Goal: Find specific fact: Find contact information

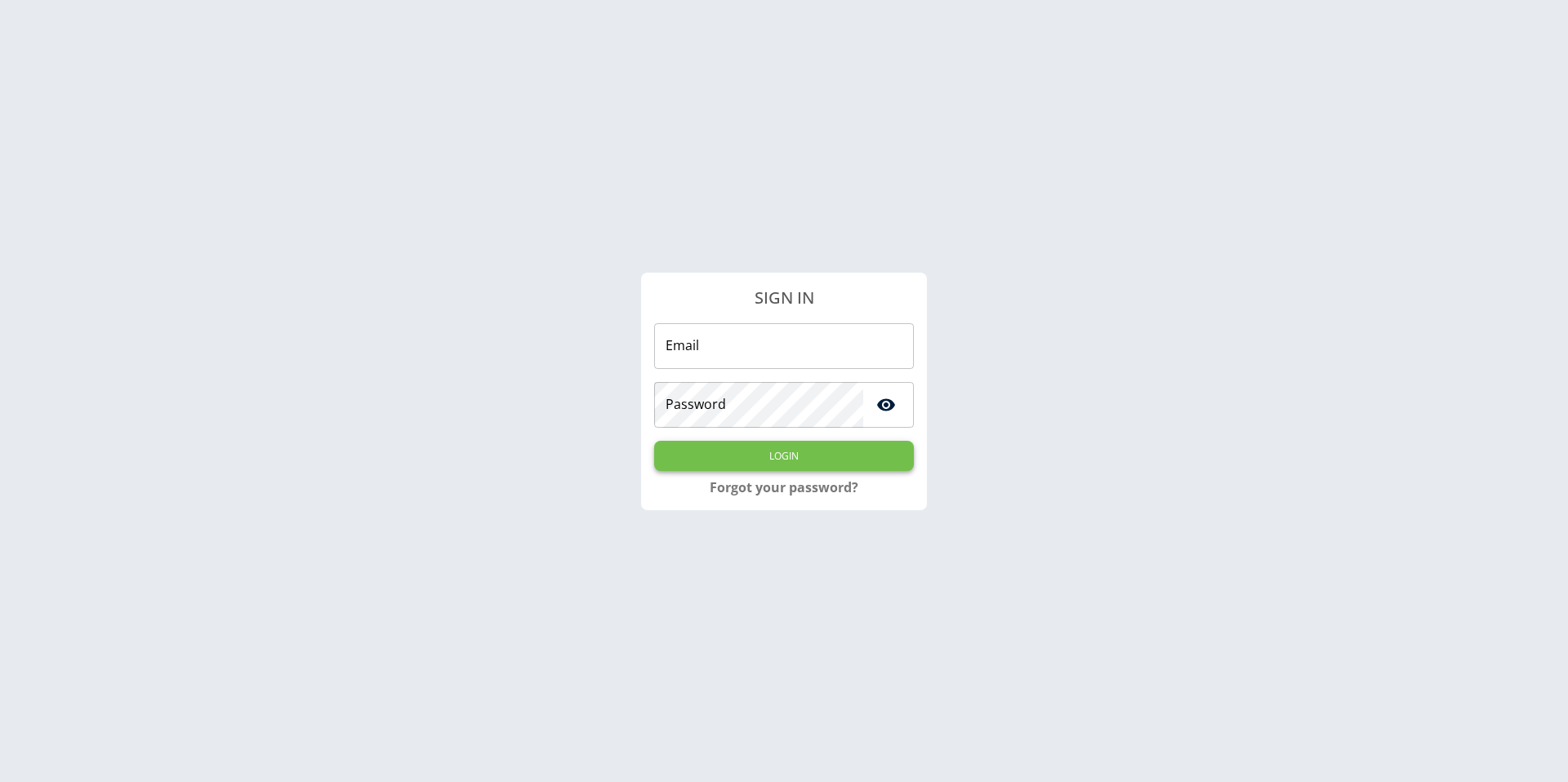
type input "**********"
click at [833, 465] on button "Login" at bounding box center [784, 455] width 260 height 30
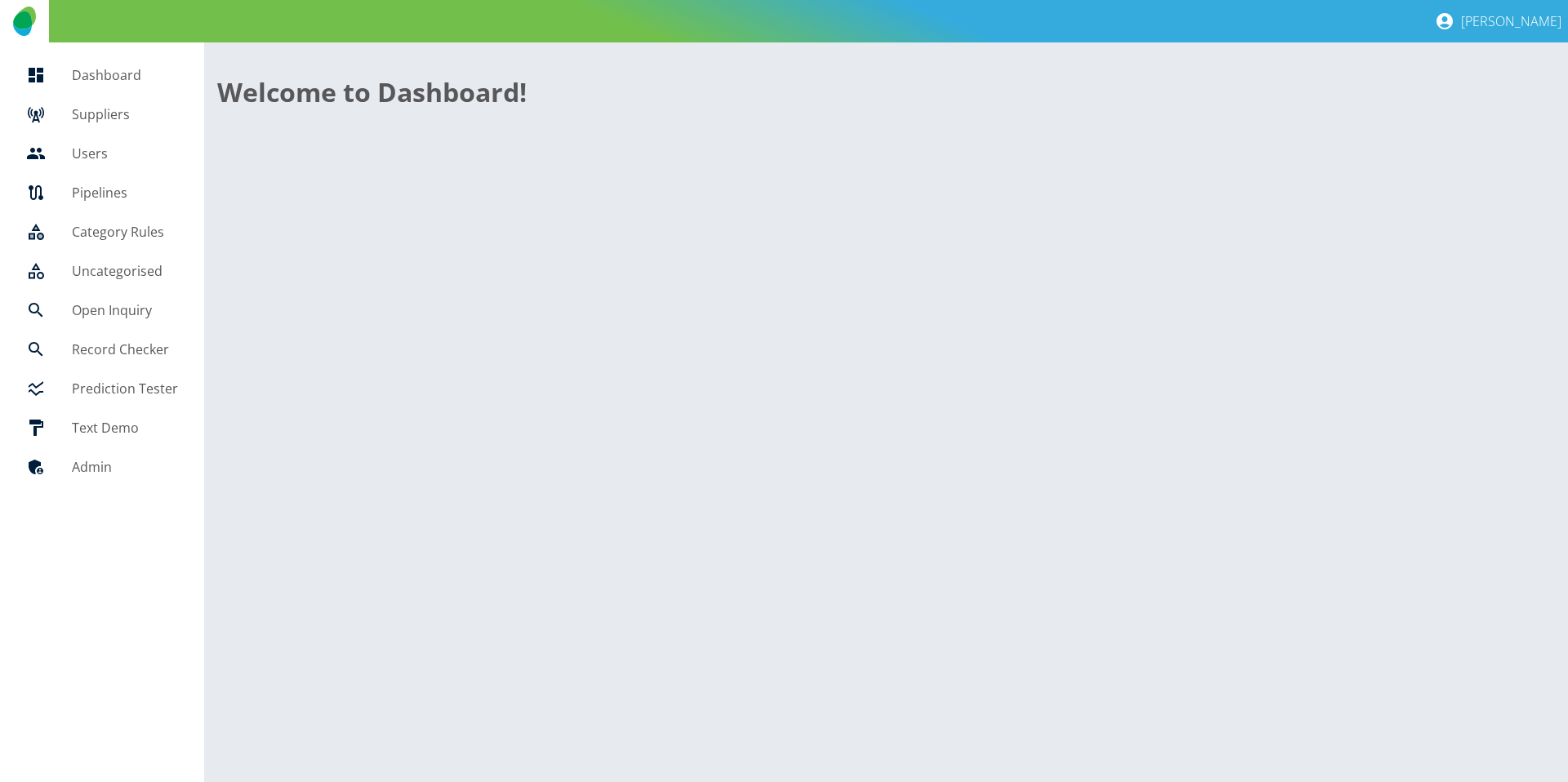
click at [112, 107] on h5 "Suppliers" at bounding box center [125, 115] width 107 height 20
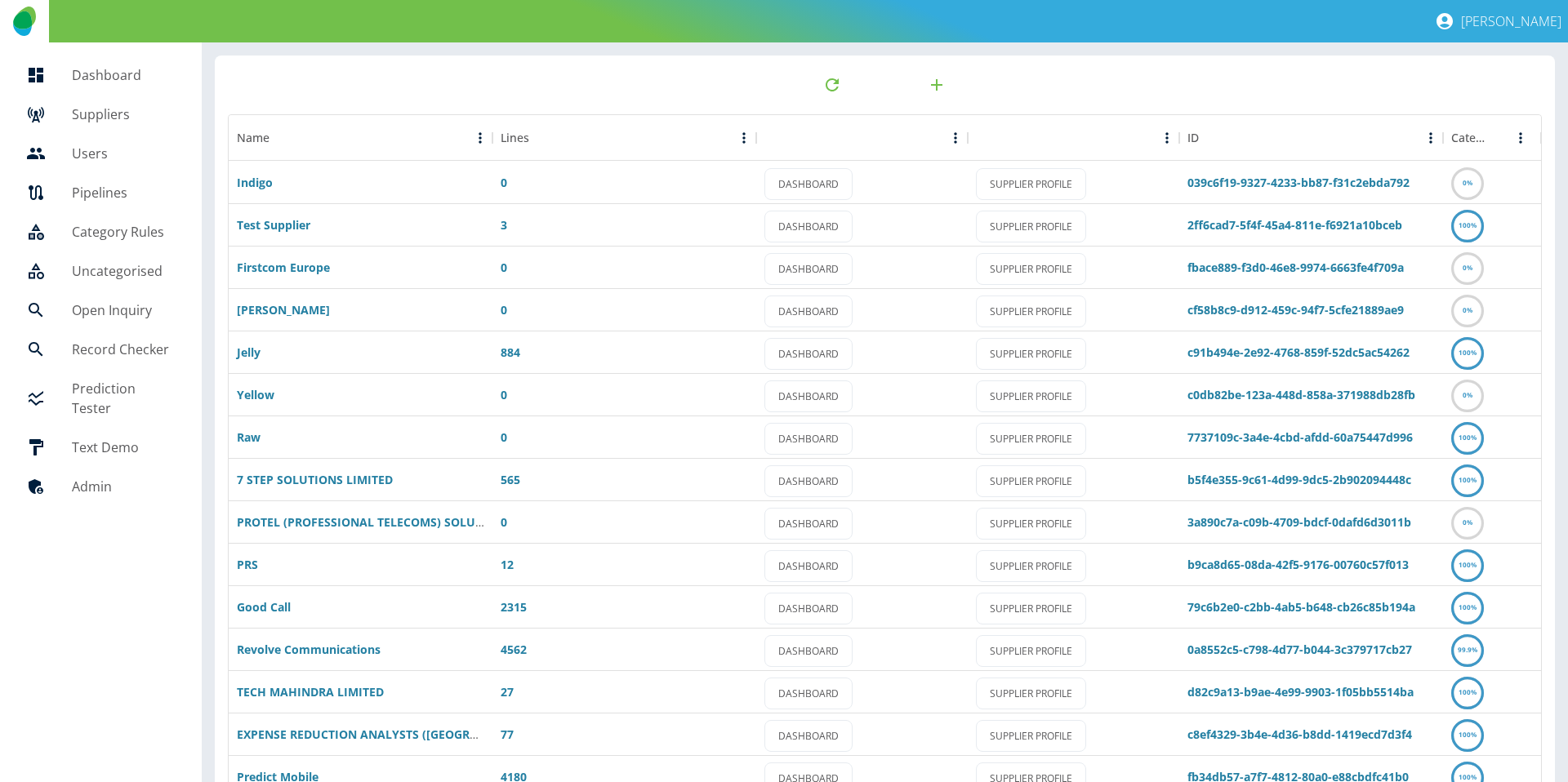
scroll to position [86, 0]
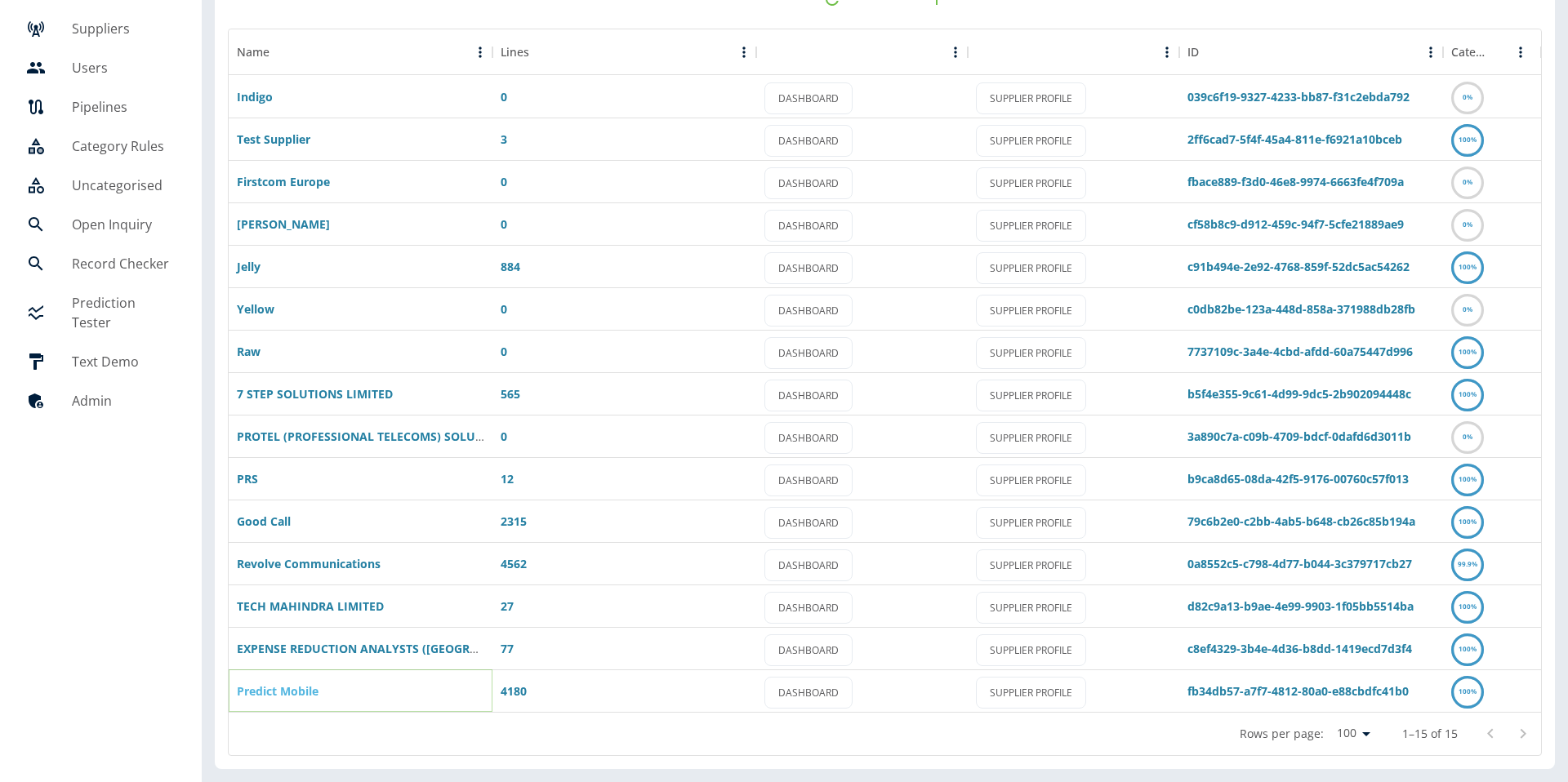
click at [278, 694] on link "Predict Mobile" at bounding box center [277, 691] width 81 height 15
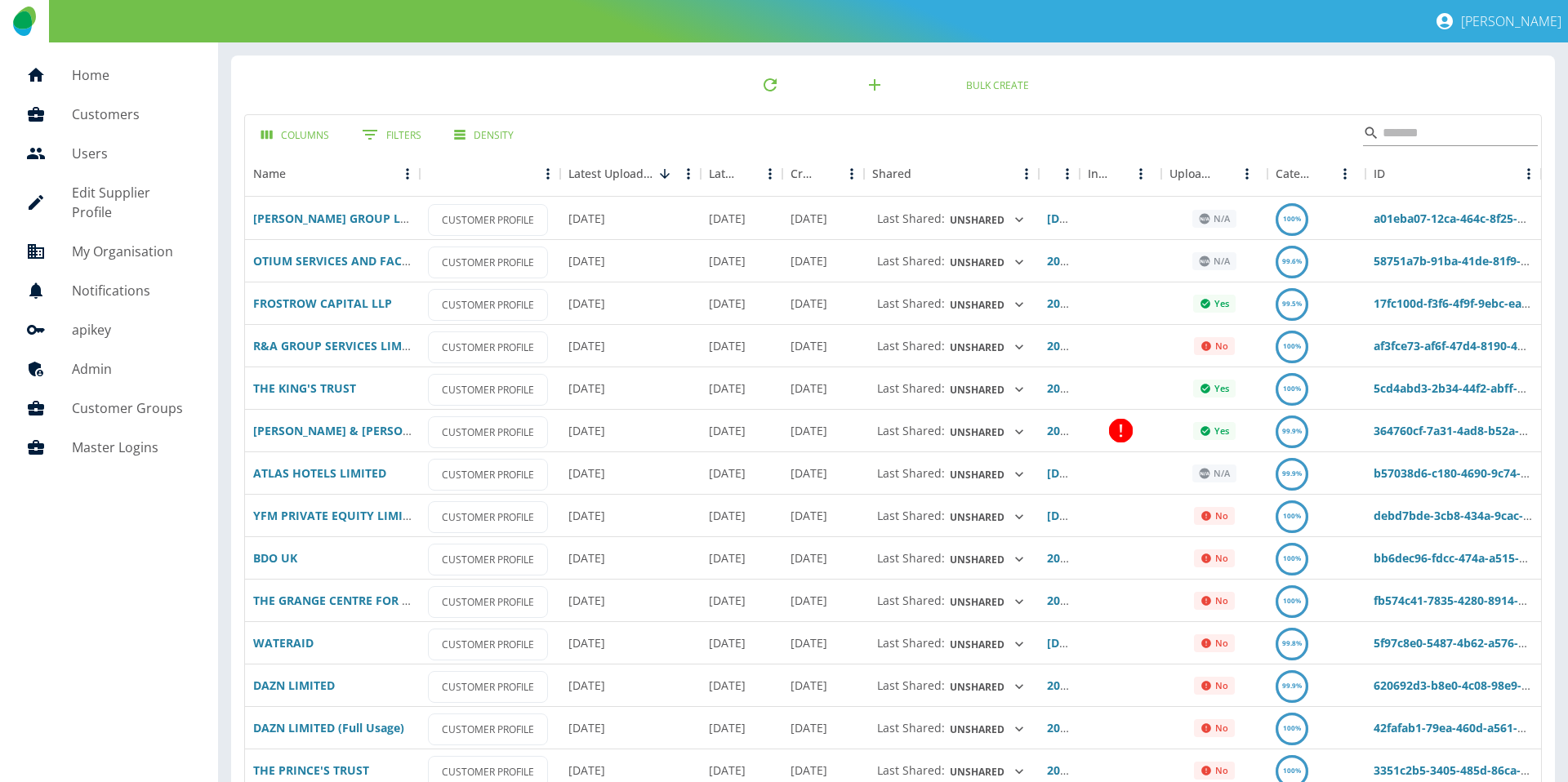
drag, startPoint x: 1417, startPoint y: 130, endPoint x: 1426, endPoint y: 128, distance: 9.2
click at [1417, 130] on input "Search" at bounding box center [1447, 133] width 131 height 26
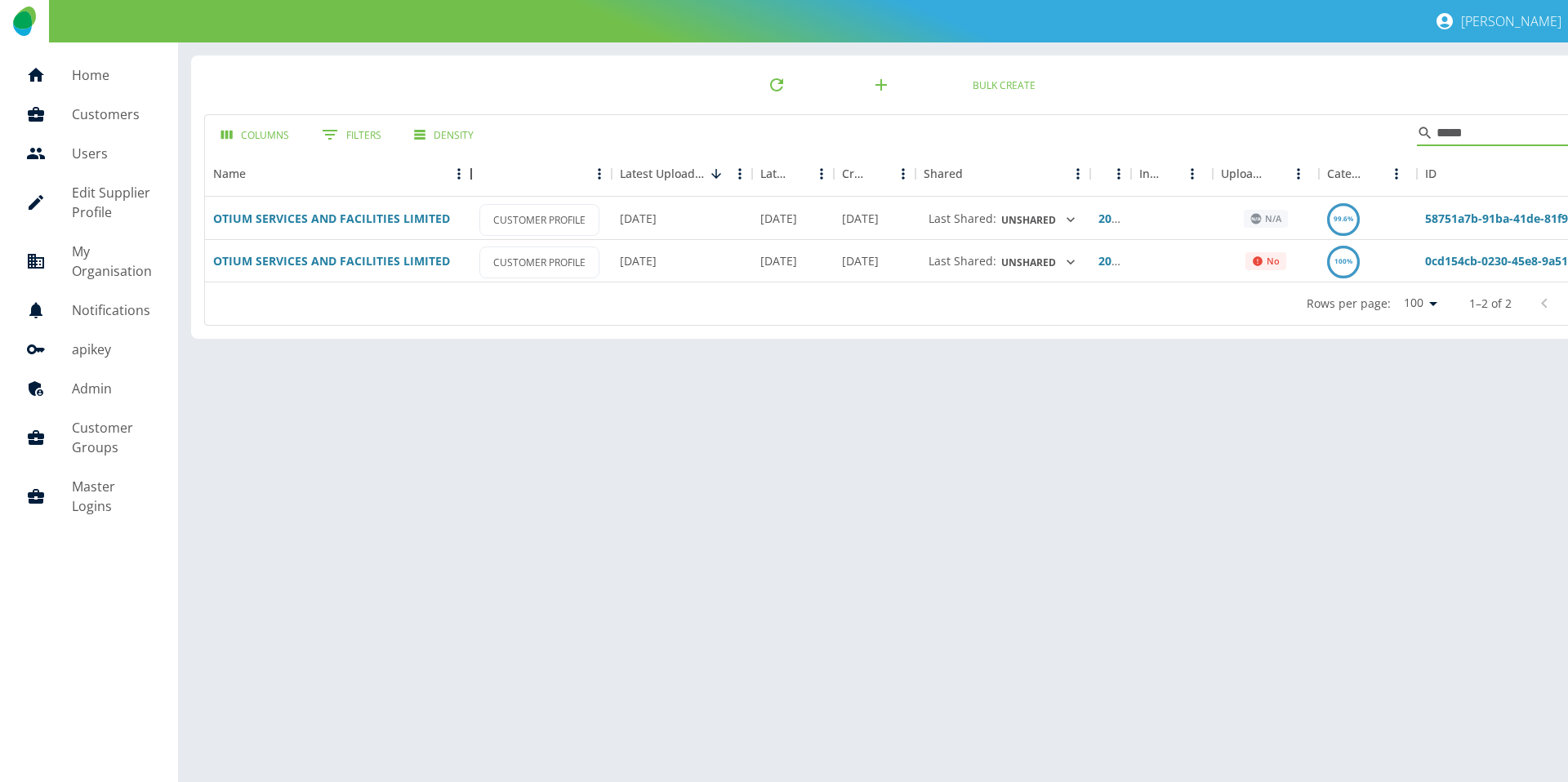
drag, startPoint x: 422, startPoint y: 174, endPoint x: 472, endPoint y: 183, distance: 50.8
click at [472, 183] on div "Name" at bounding box center [471, 173] width 20 height 46
type input "*****"
click at [401, 219] on link "OTIUM SERVICES AND FACILITIES LIMITED" at bounding box center [331, 218] width 237 height 15
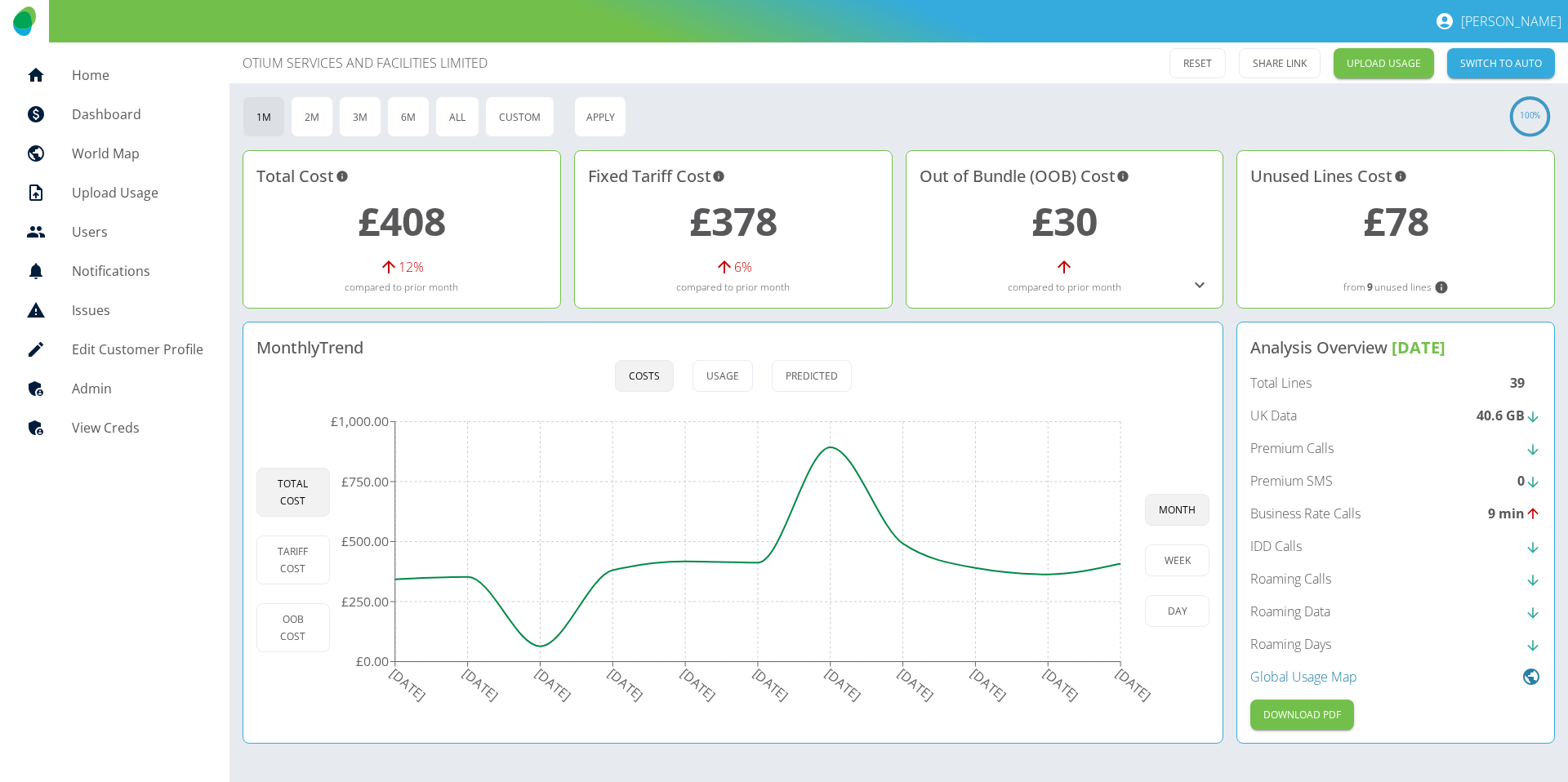
click at [97, 389] on h5 "Admin" at bounding box center [138, 389] width 132 height 20
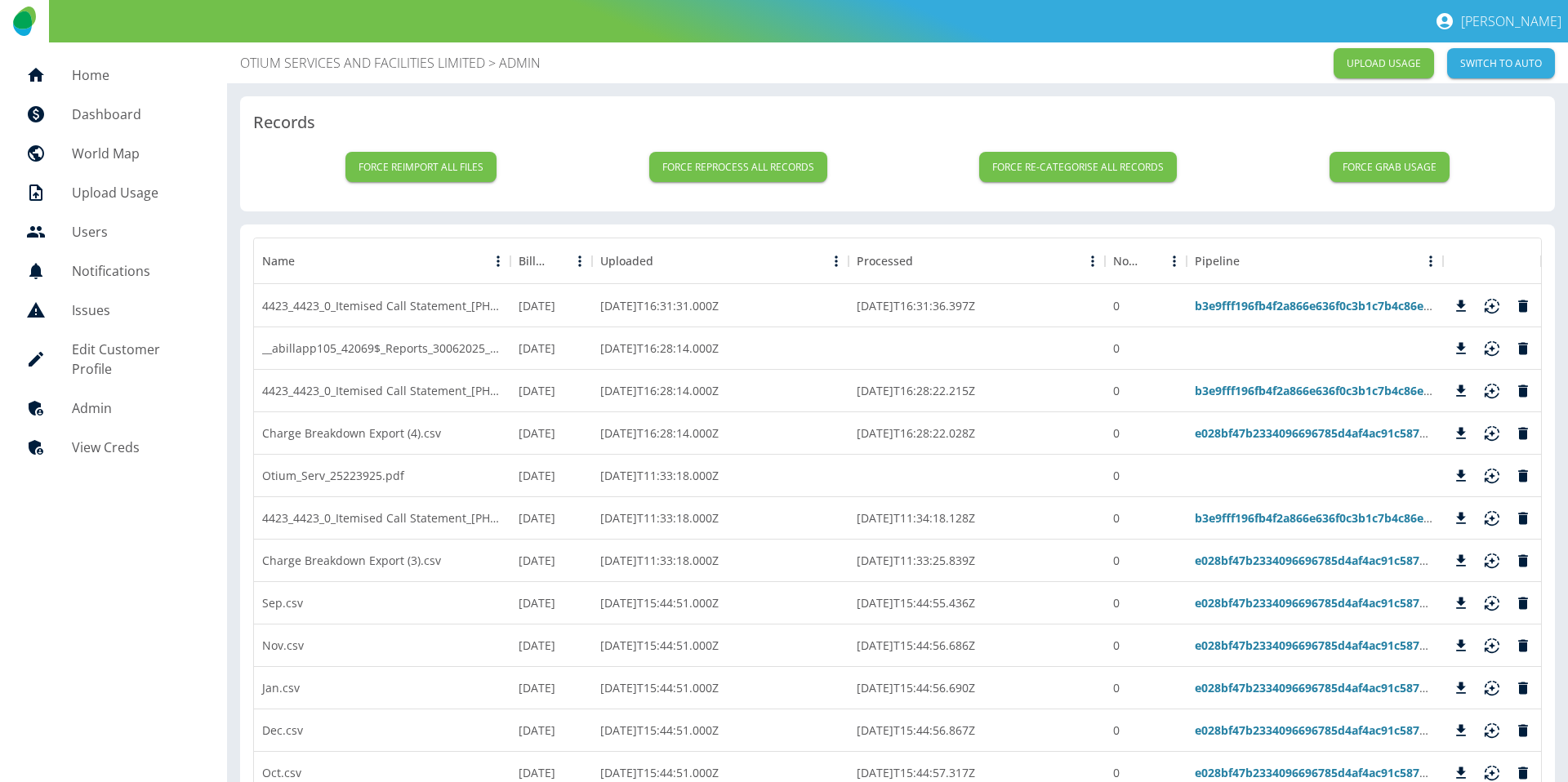
click at [327, 46] on div "OTIUM SERVICES AND FACILITIES LIMITED > ADMIN UPLOAD USAGE SWITCH TO AUTO" at bounding box center [896, 62] width 1341 height 41
click at [321, 54] on p "OTIUM SERVICES AND FACILITIES LIMITED" at bounding box center [362, 63] width 245 height 20
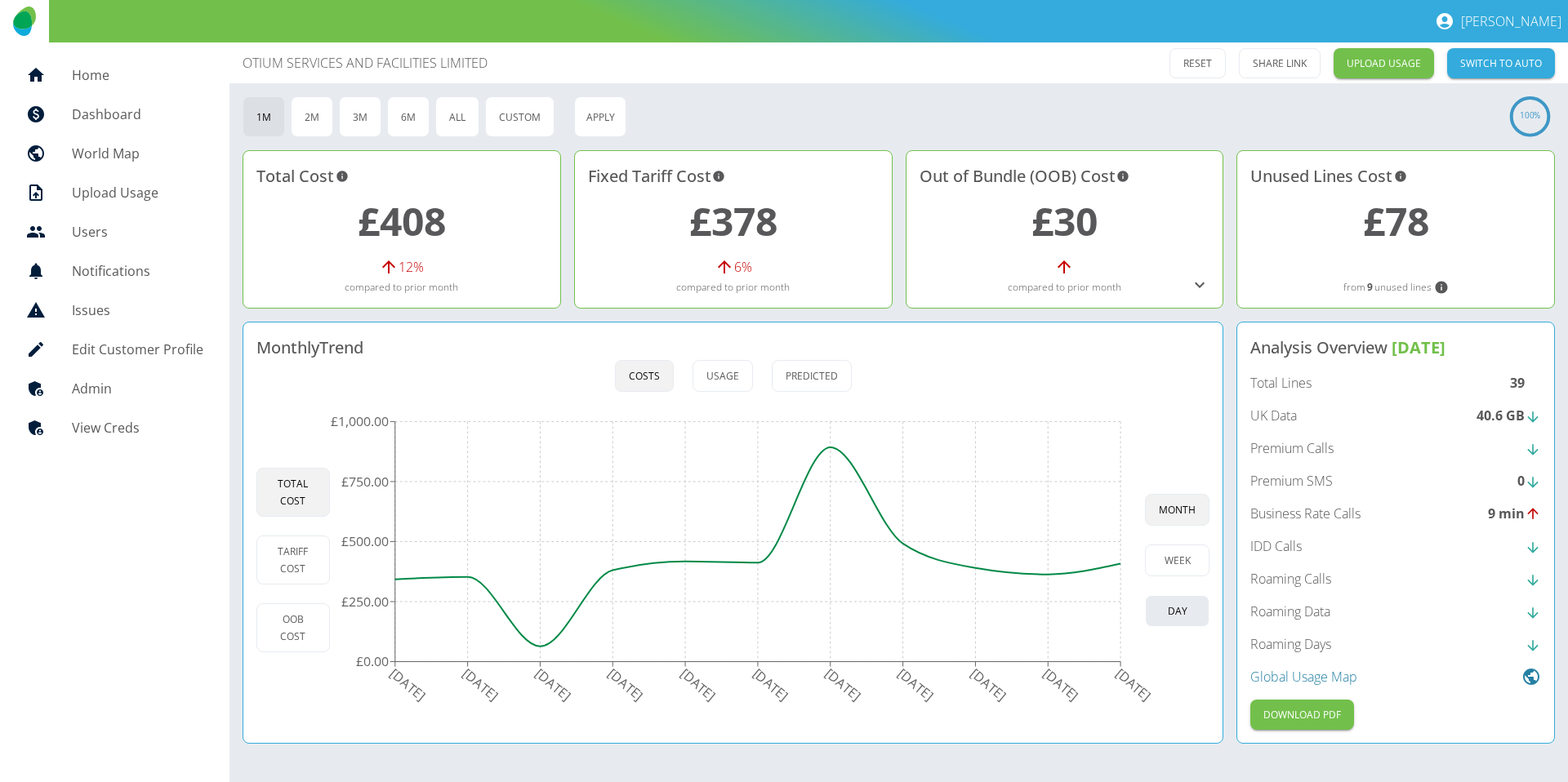
click at [1158, 611] on button "day" at bounding box center [1176, 610] width 64 height 32
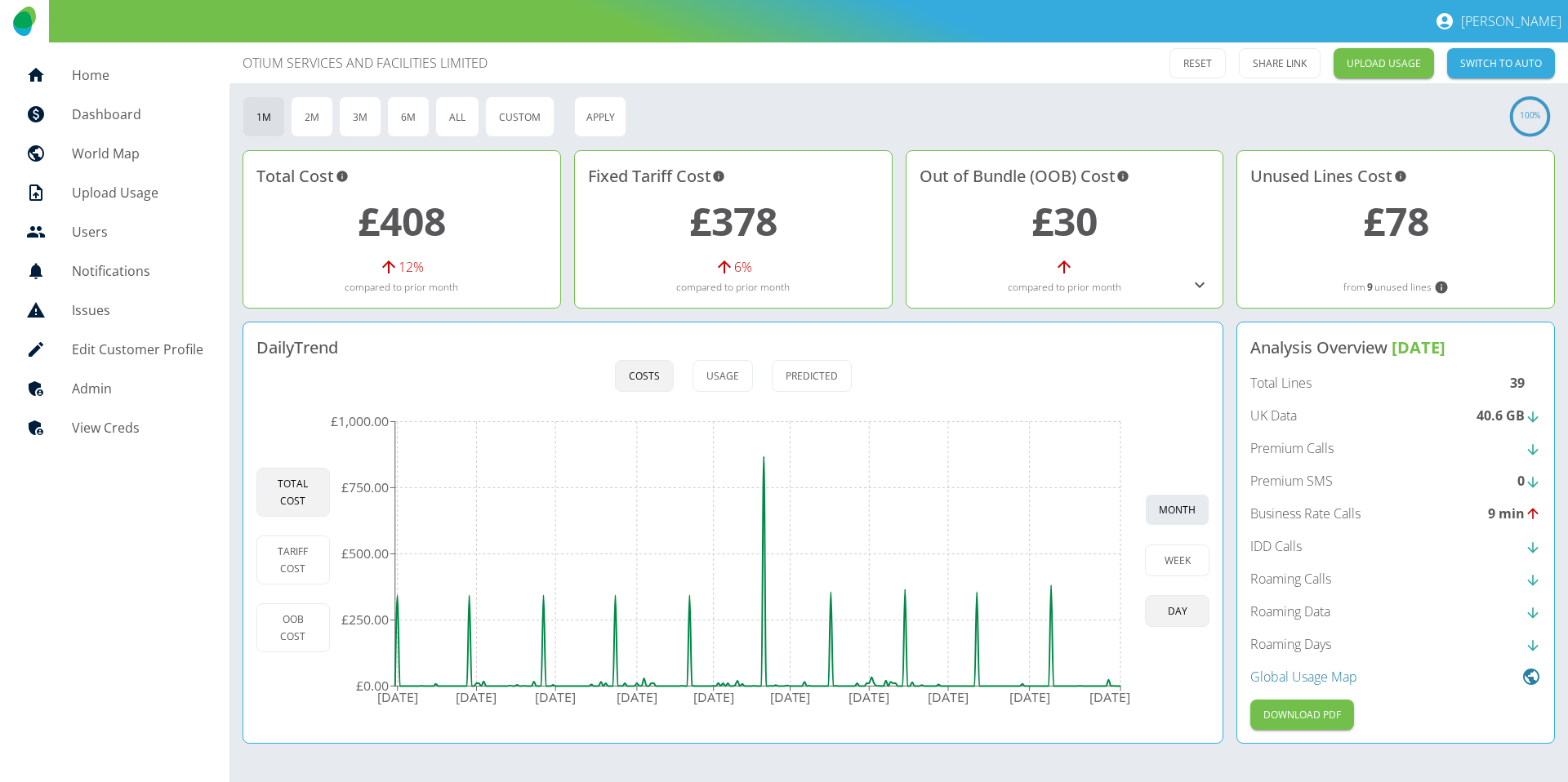
click at [1181, 517] on button "month" at bounding box center [1176, 509] width 64 height 32
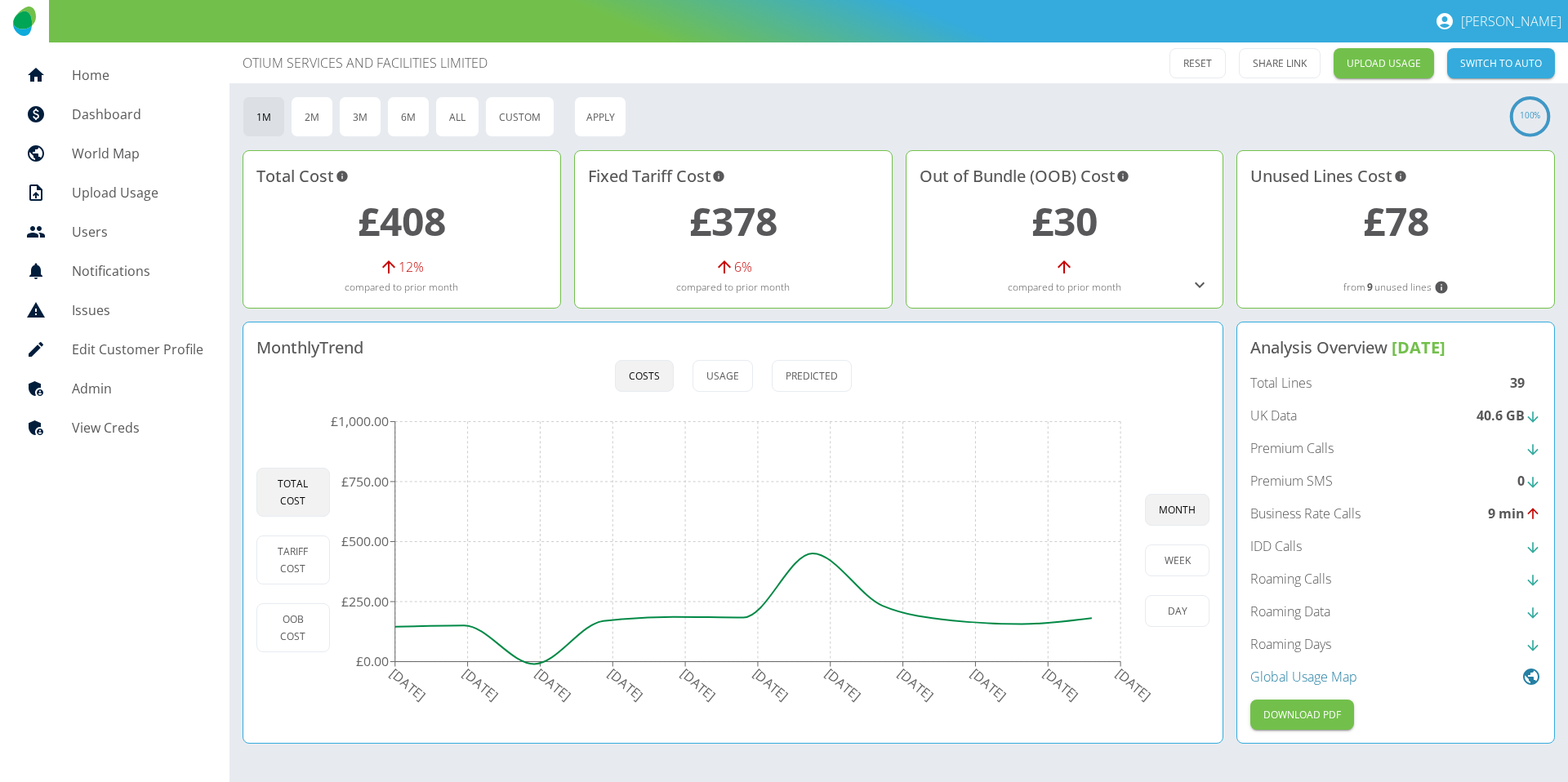
click at [1175, 402] on div "Monthly Trend Costs Usage Predicted Total Cost Tariff Cost OOB Cost [DATE] [DAT…" at bounding box center [733, 533] width 980 height 423
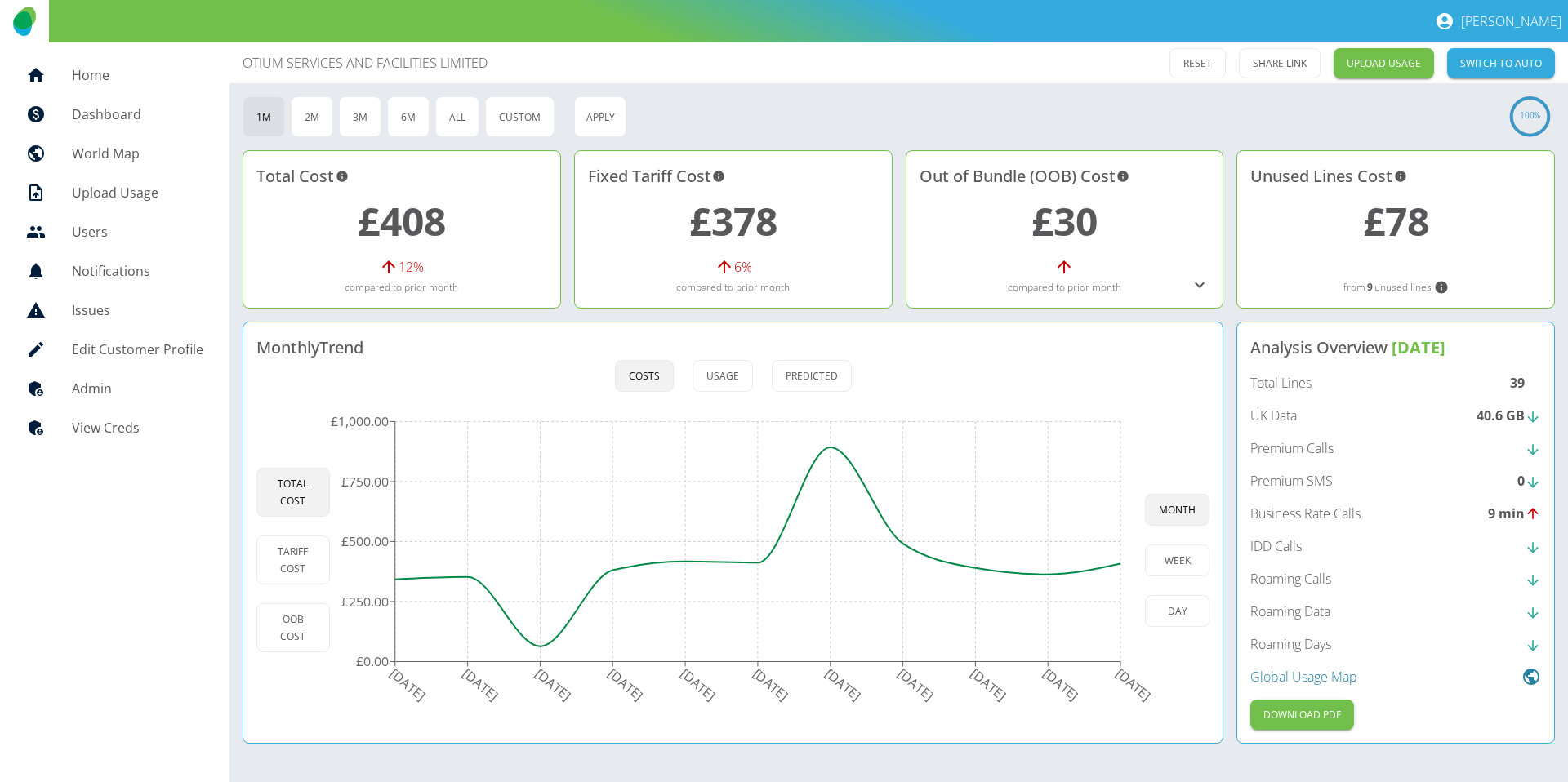
click at [1057, 52] on div "RESET SHARE LINK UPLOAD USAGE SWITCH TO AUTO" at bounding box center [1257, 62] width 594 height 30
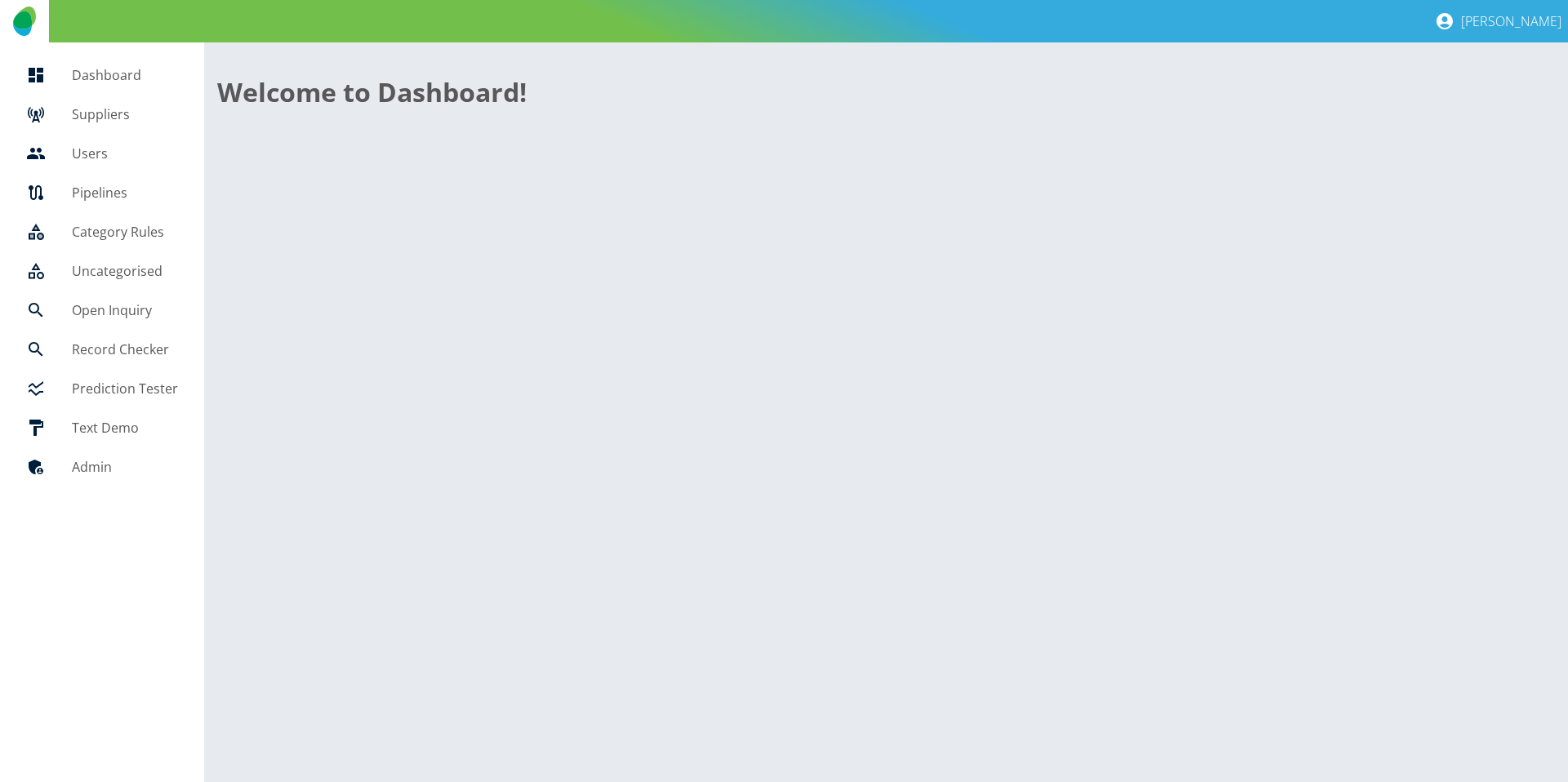
click at [90, 296] on link "Open Inquiry" at bounding box center [101, 310] width 178 height 39
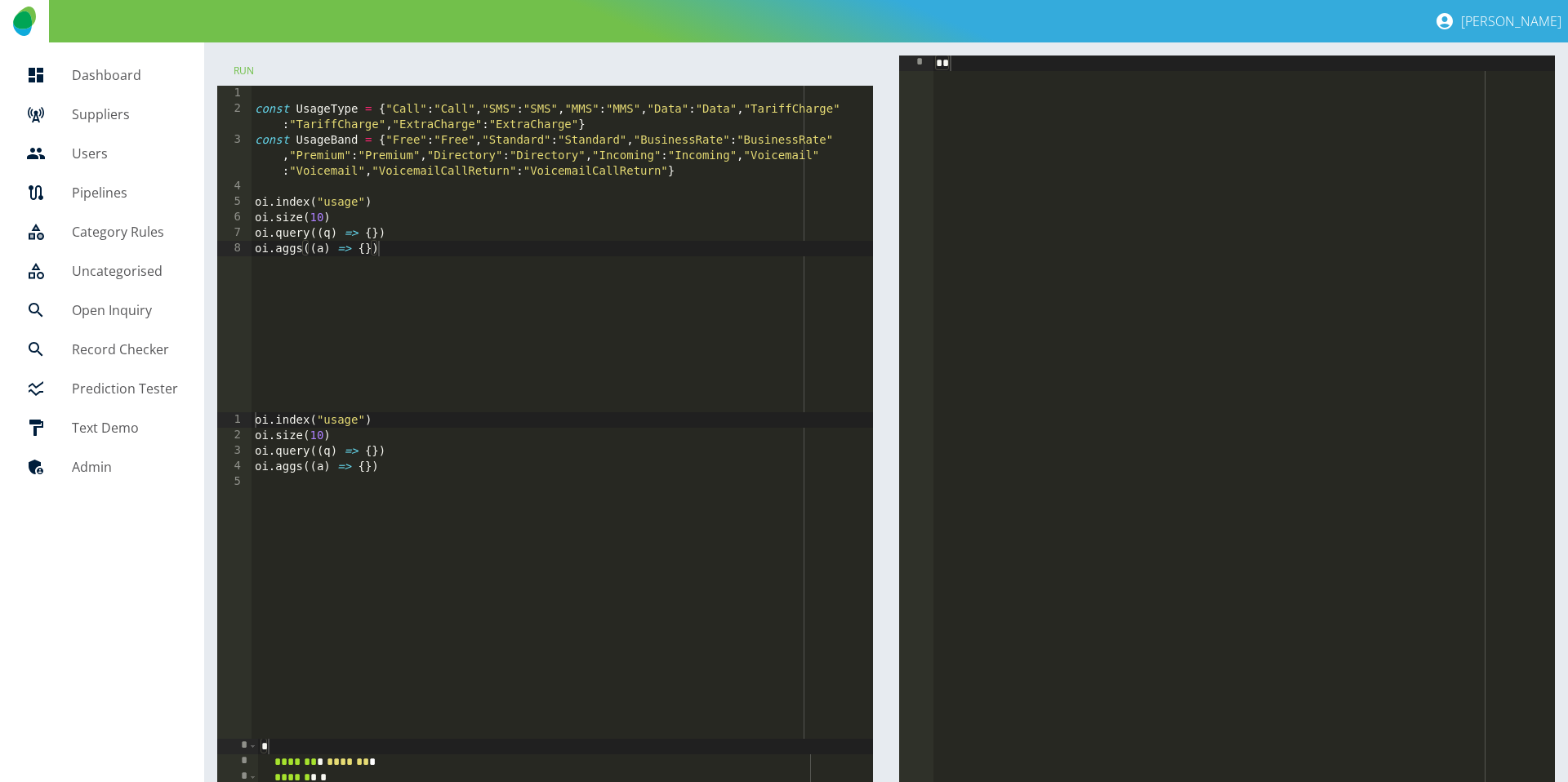
click at [343, 205] on div "const UsageType = { "Call" : "Call" , "SMS" : "SMS" , "MMS" : "MMS" , "Data" : …" at bounding box center [563, 265] width 623 height 358
click at [368, 227] on div "const UsageType = { "Call" : "Call" , "SMS" : "SMS" , "MMS" : "MMS" , "Data" : …" at bounding box center [563, 265] width 623 height 358
type textarea "**********"
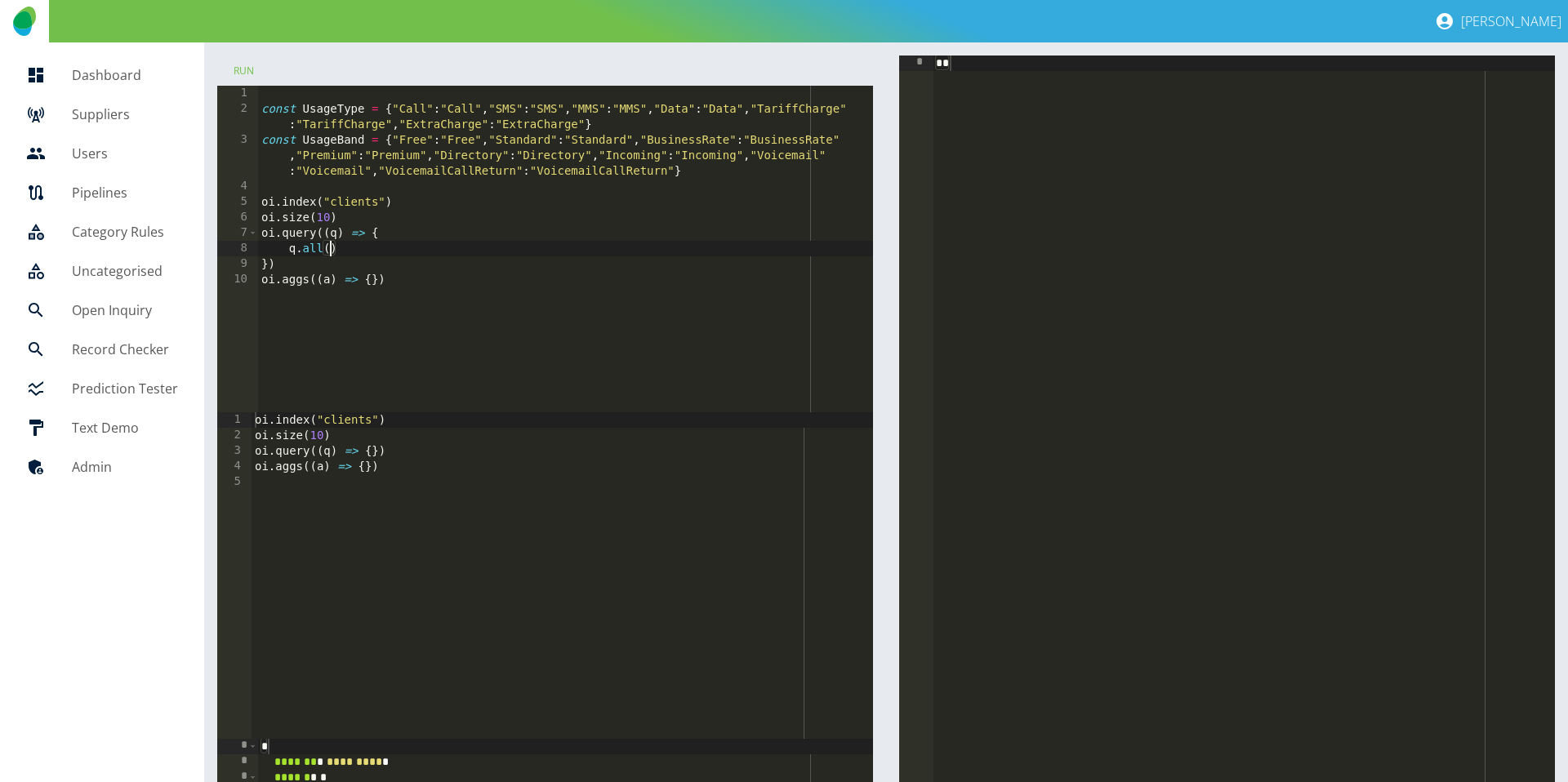
type textarea "*******"
type textarea "*"
click at [246, 74] on button "Run" at bounding box center [244, 70] width 52 height 30
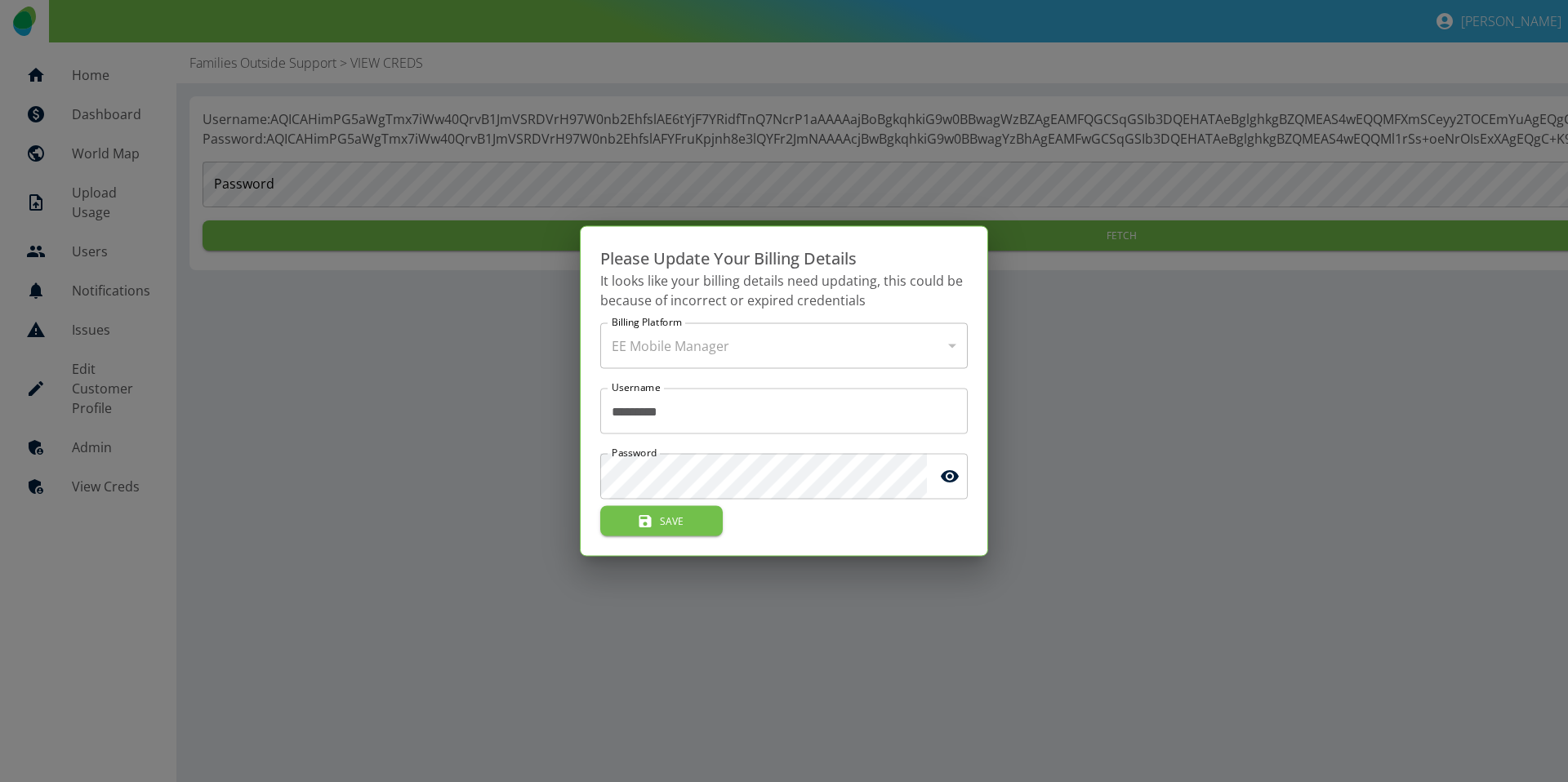
click at [450, 417] on div at bounding box center [784, 391] width 1568 height 782
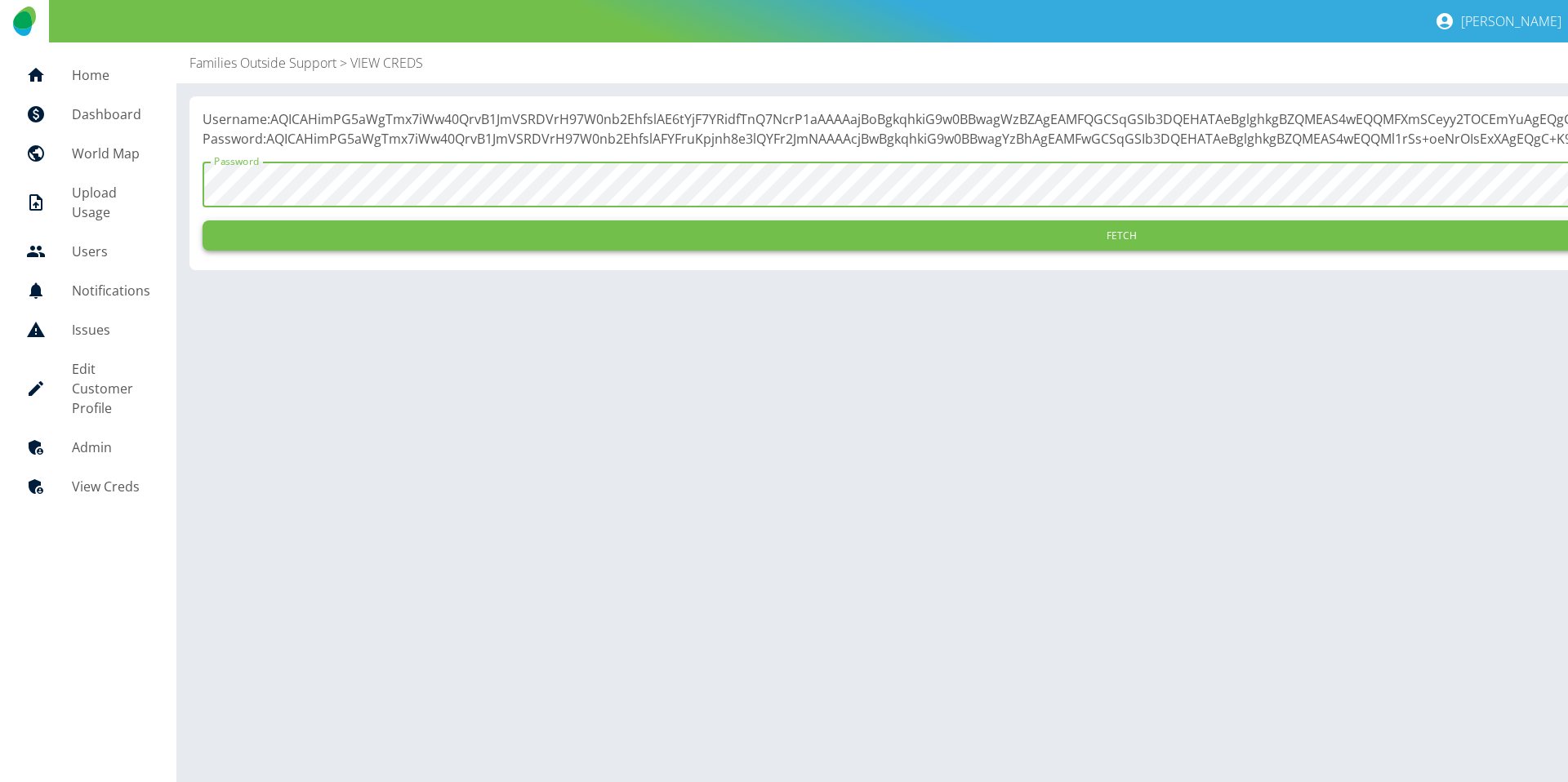
click at [478, 251] on button "Fetch" at bounding box center [1121, 235] width 1838 height 30
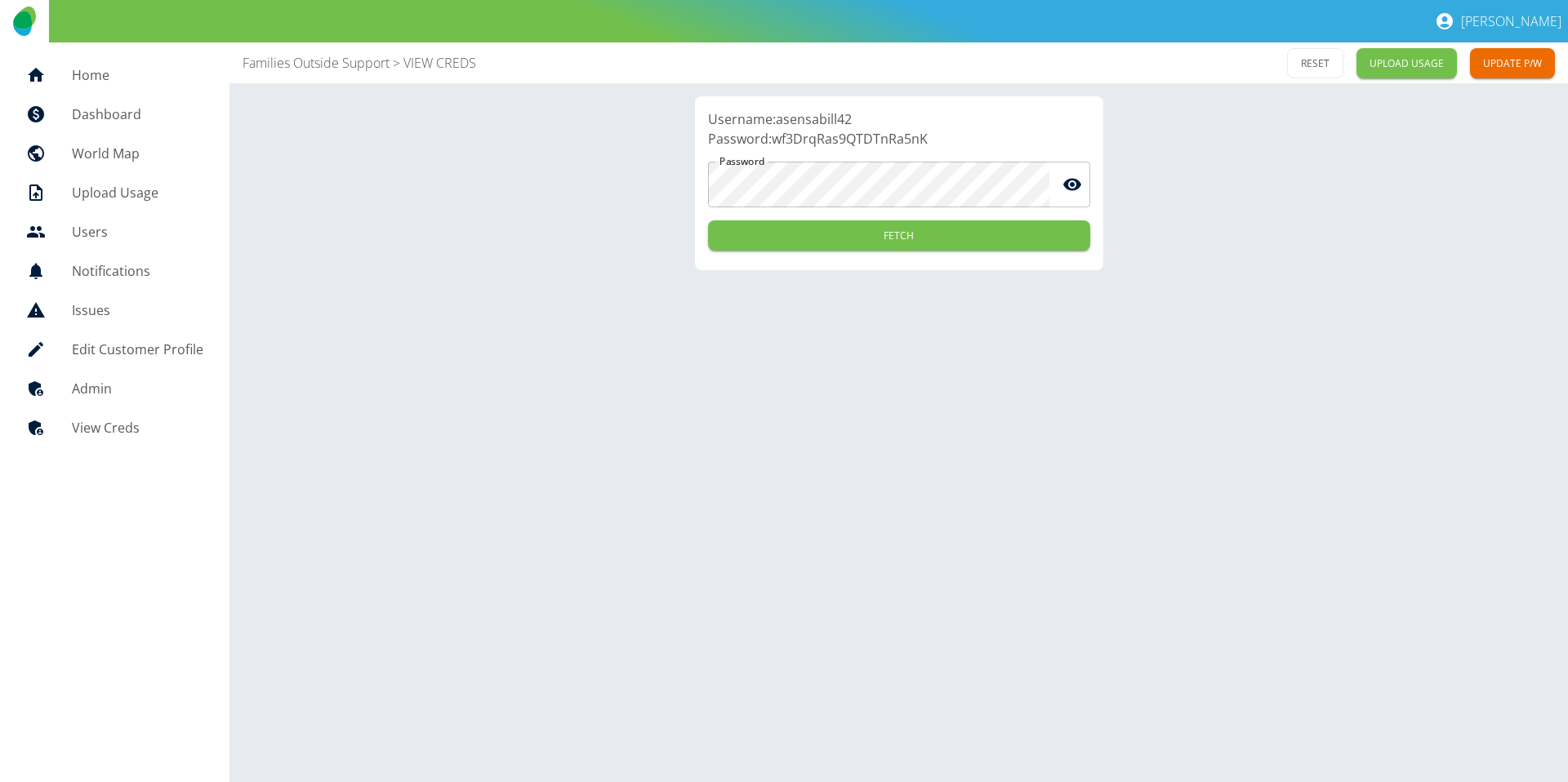
click at [821, 121] on p "Username: asensabill42" at bounding box center [898, 119] width 382 height 20
click at [822, 122] on p "Username: asensabill42" at bounding box center [898, 119] width 382 height 20
copy p "asensabill42"
click at [919, 139] on p "Password: wf3DrqRas9QTDTnRa5nK" at bounding box center [898, 139] width 382 height 20
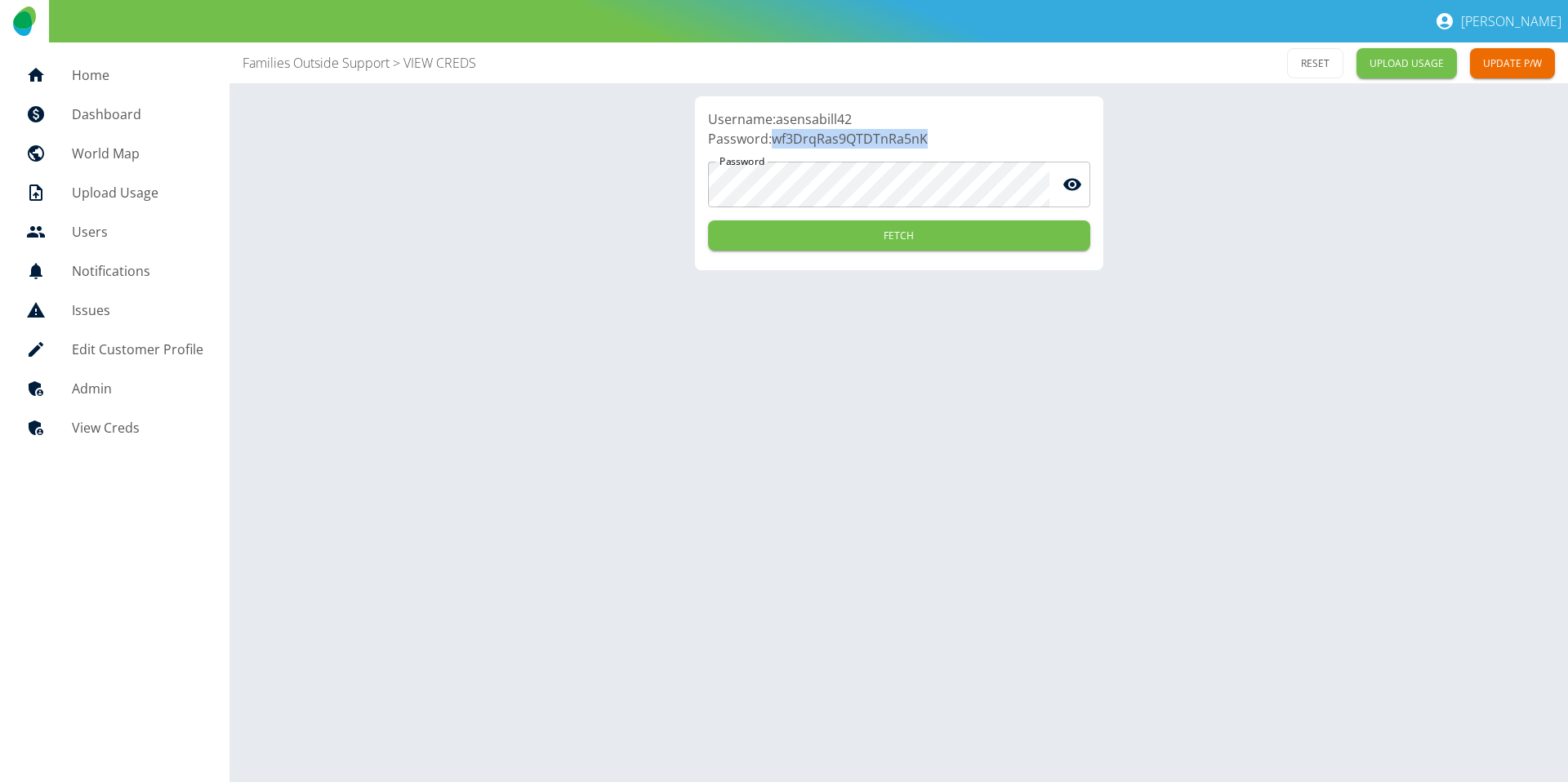
copy p "wf3DrqRas9QTDTnRa5nK"
